Goal: Transaction & Acquisition: Subscribe to service/newsletter

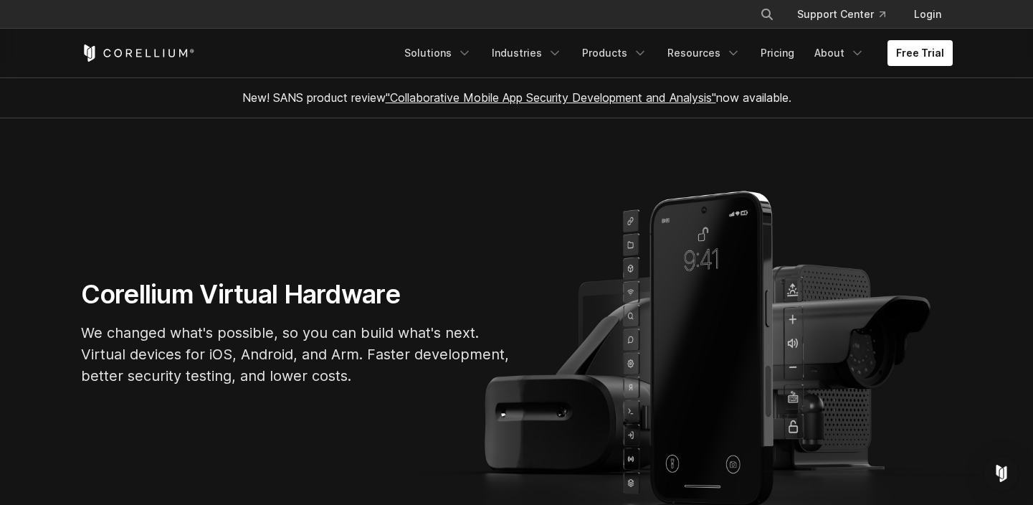
click at [633, 54] on link "Products" at bounding box center [615, 53] width 82 height 26
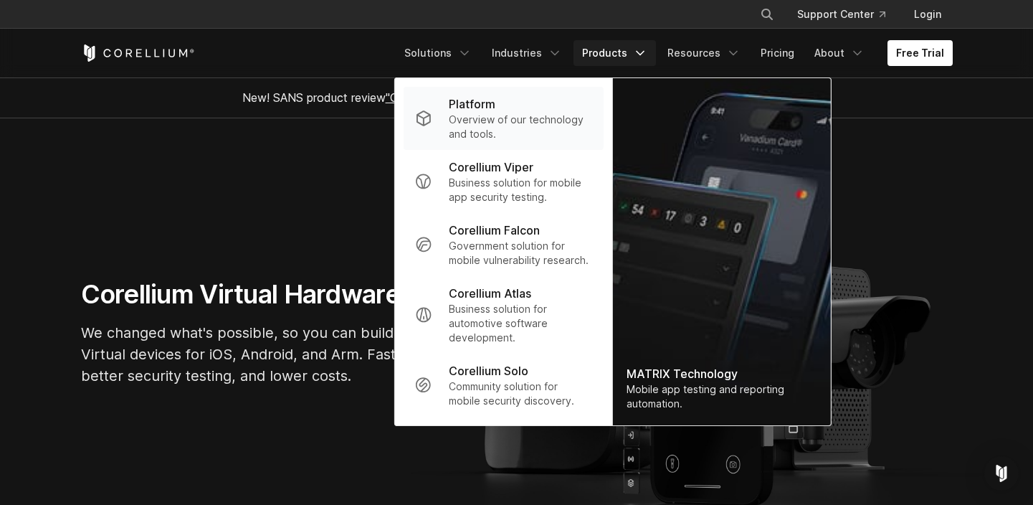
click at [533, 98] on div "Platform" at bounding box center [520, 103] width 143 height 17
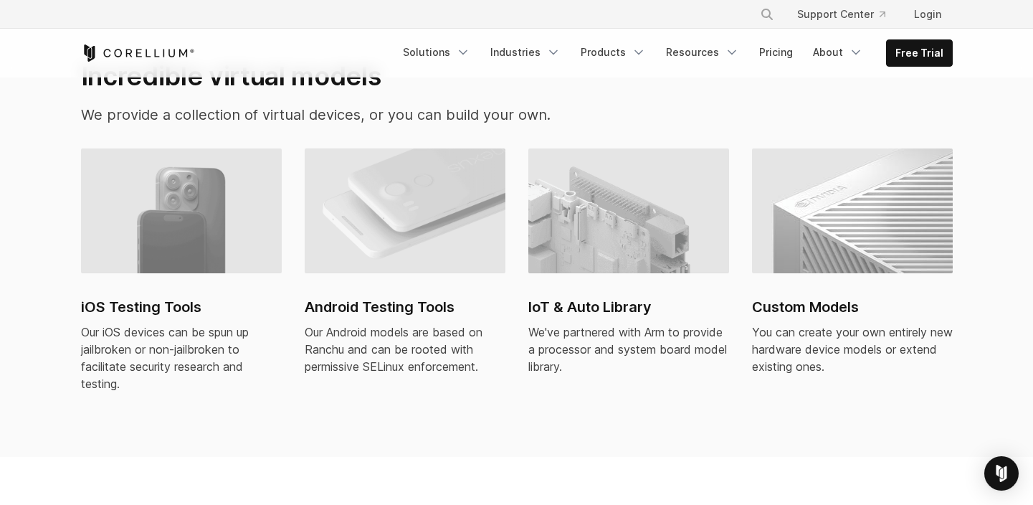
scroll to position [122, 0]
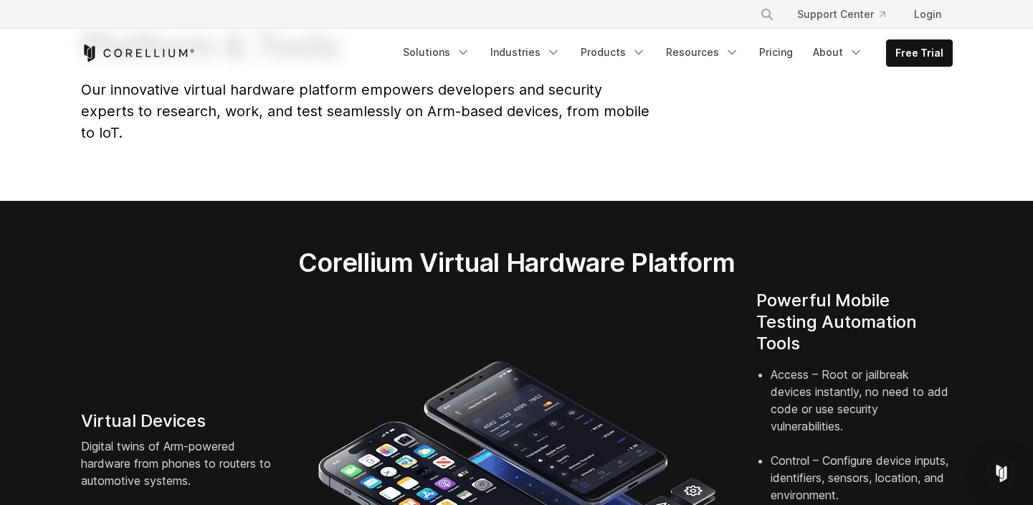
click at [915, 46] on link "Free Trial" at bounding box center [919, 53] width 65 height 26
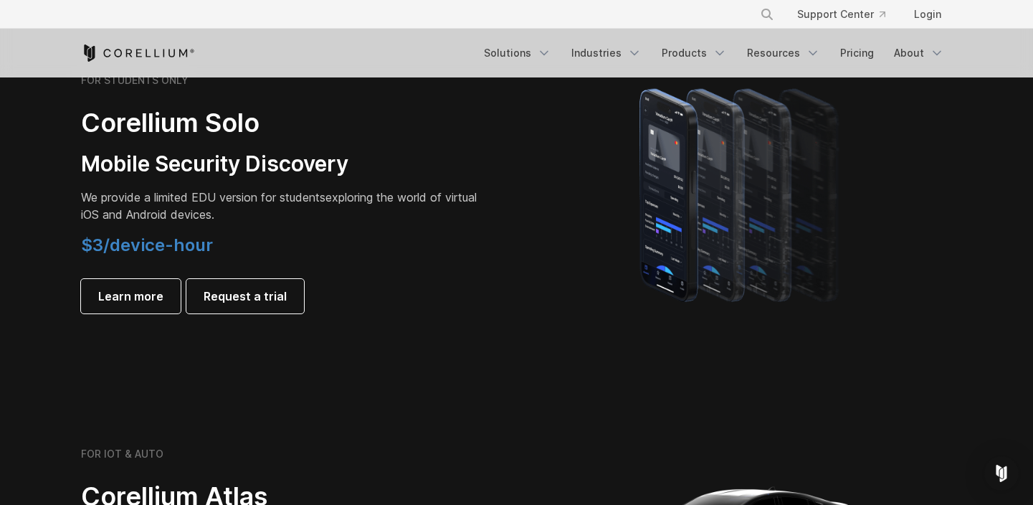
scroll to position [1030, 0]
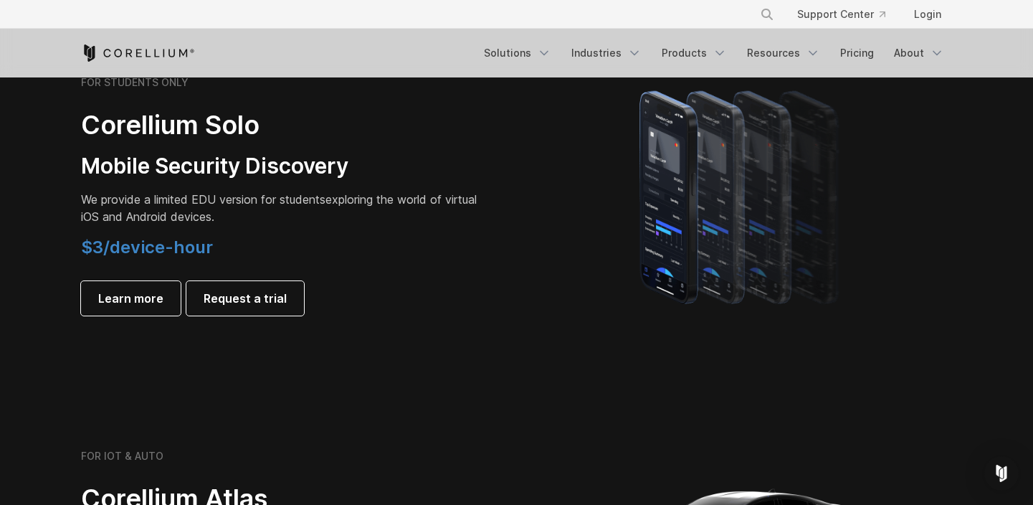
click at [164, 251] on span "$3/device-hour" at bounding box center [147, 247] width 132 height 21
click at [219, 314] on link "Request a trial" at bounding box center [245, 298] width 118 height 34
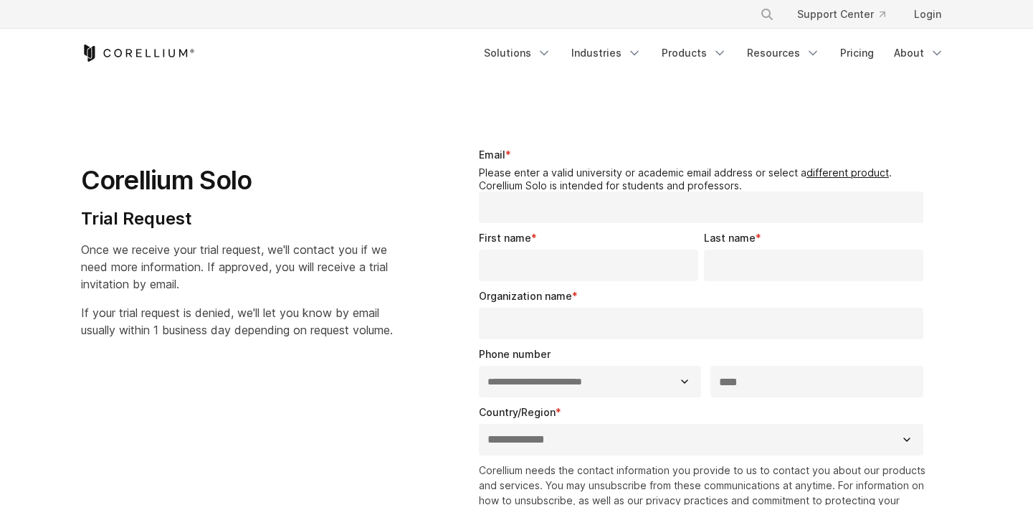
select select "**"
click at [690, 57] on link "Products" at bounding box center [694, 53] width 82 height 26
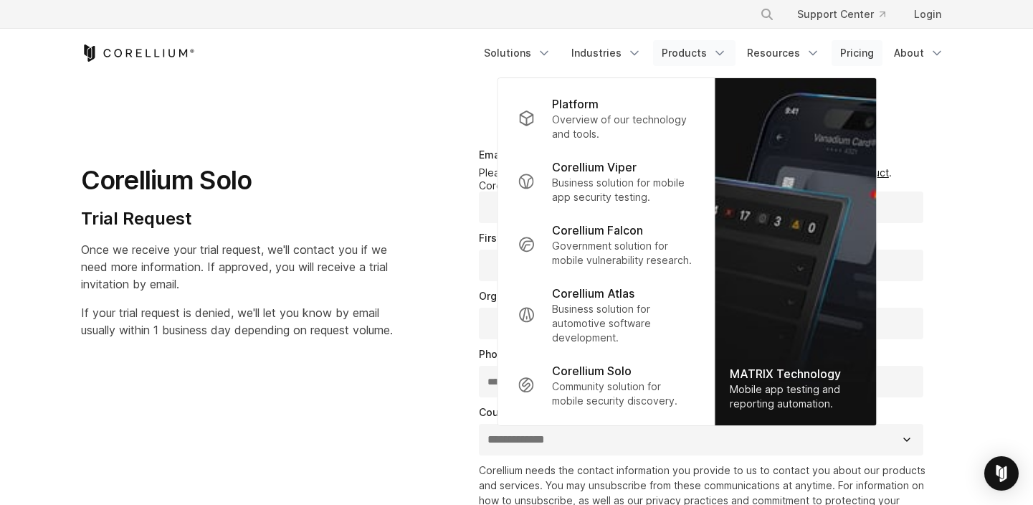
click at [848, 57] on link "Pricing" at bounding box center [857, 53] width 51 height 26
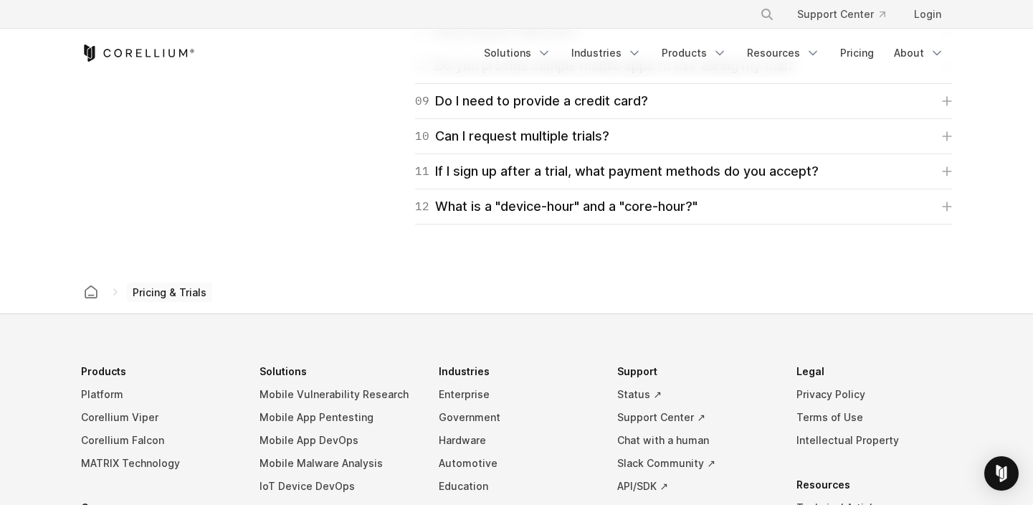
scroll to position [2364, 0]
